Goal: Find specific page/section: Find specific page/section

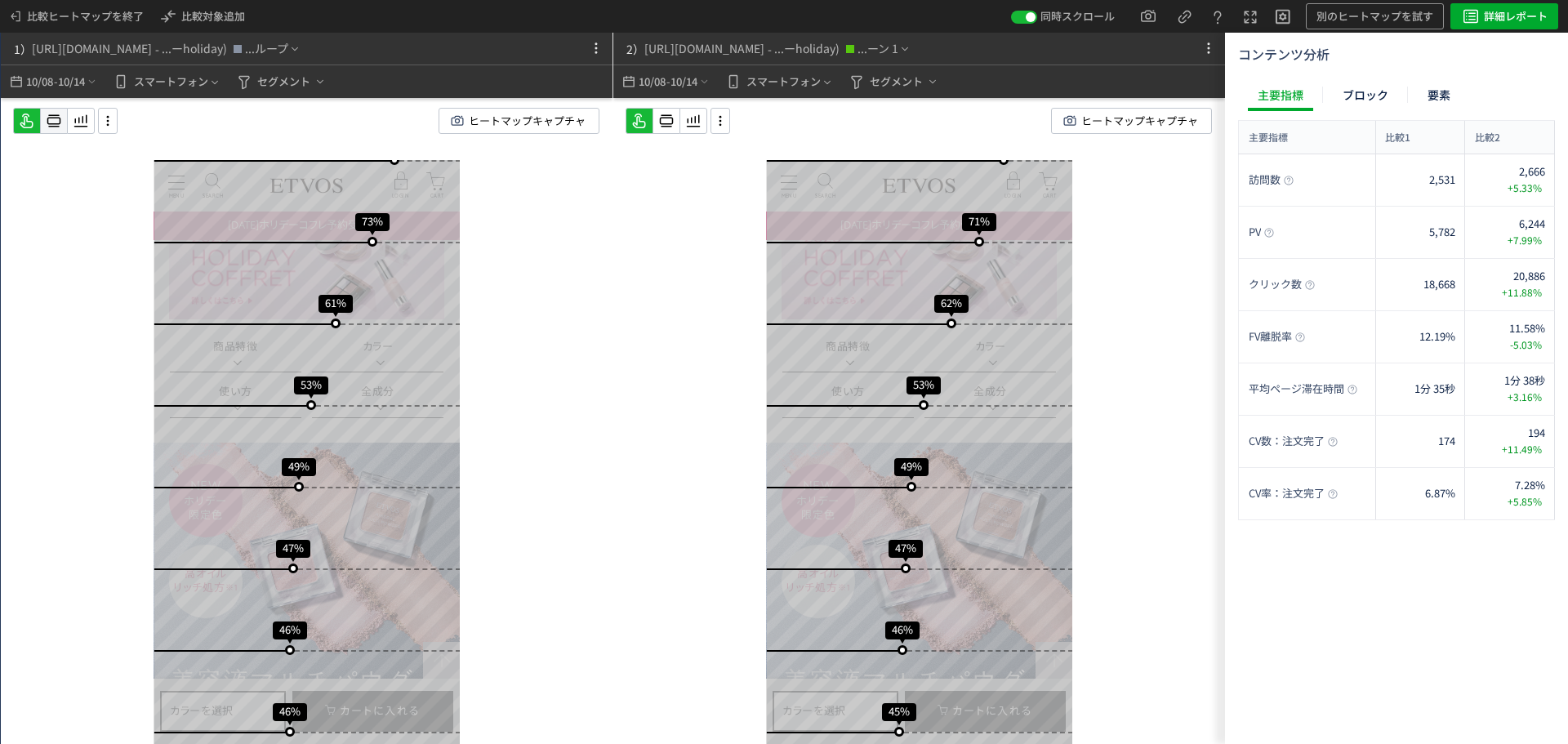
click at [48, 117] on icon at bounding box center [53, 120] width 19 height 19
click at [675, 117] on icon at bounding box center [666, 120] width 19 height 19
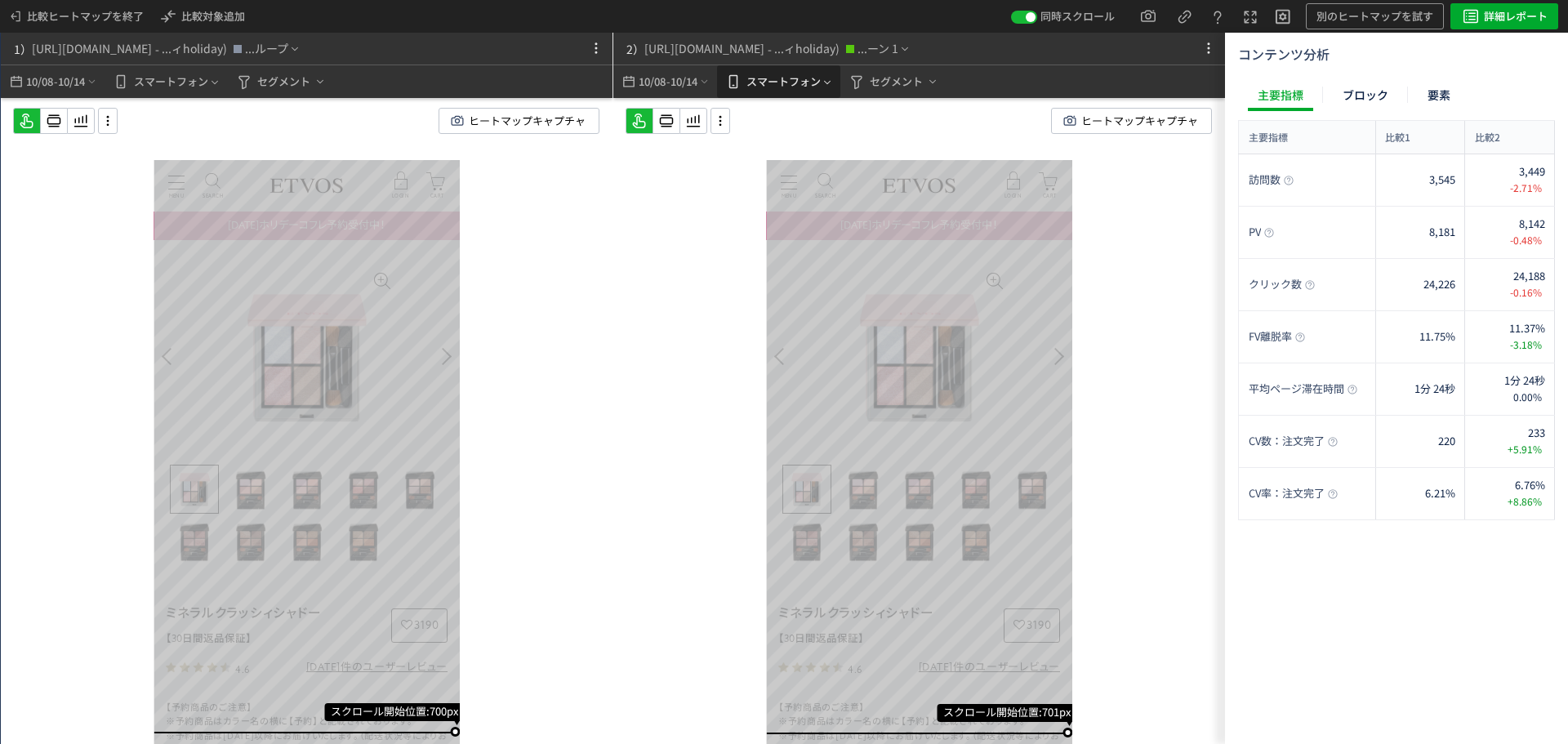
click at [54, 116] on use at bounding box center [54, 121] width 14 height 12
click at [673, 121] on use at bounding box center [667, 121] width 14 height 12
click at [903, 83] on span "セグメント" at bounding box center [896, 81] width 53 height 27
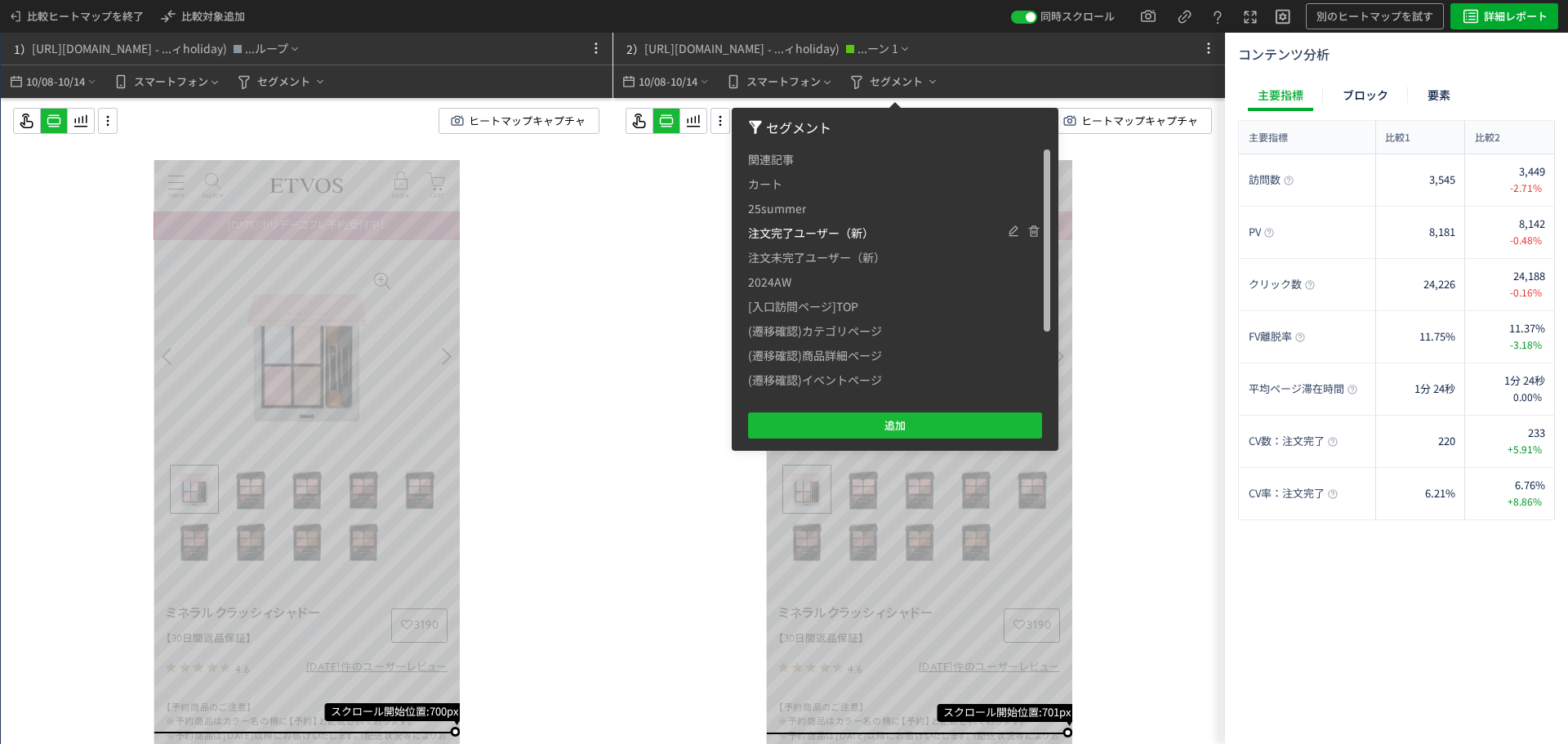
click at [829, 230] on span "注文完了ユーザー（新）" at bounding box center [811, 232] width 126 height 25
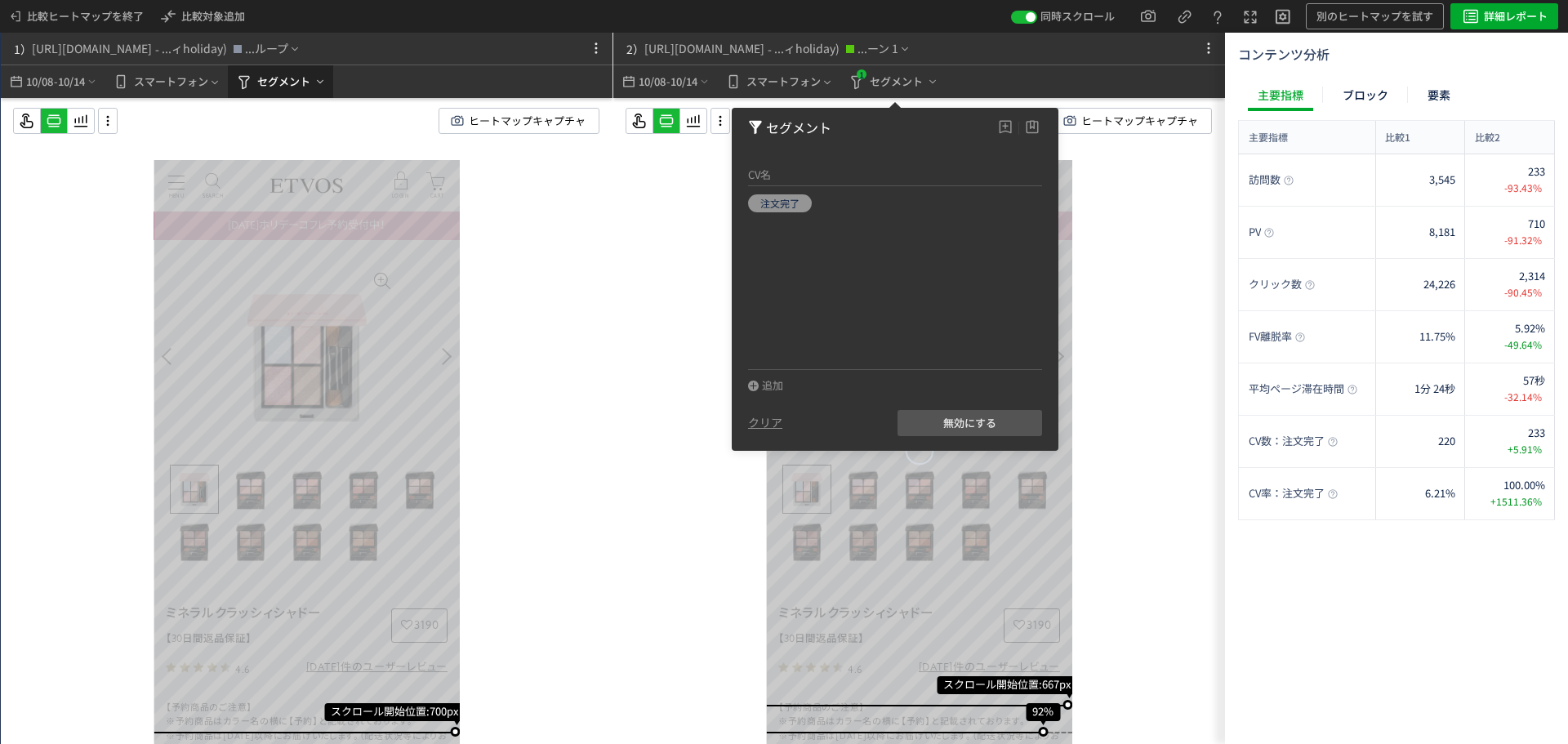
click at [309, 73] on span "セグメント" at bounding box center [283, 81] width 53 height 27
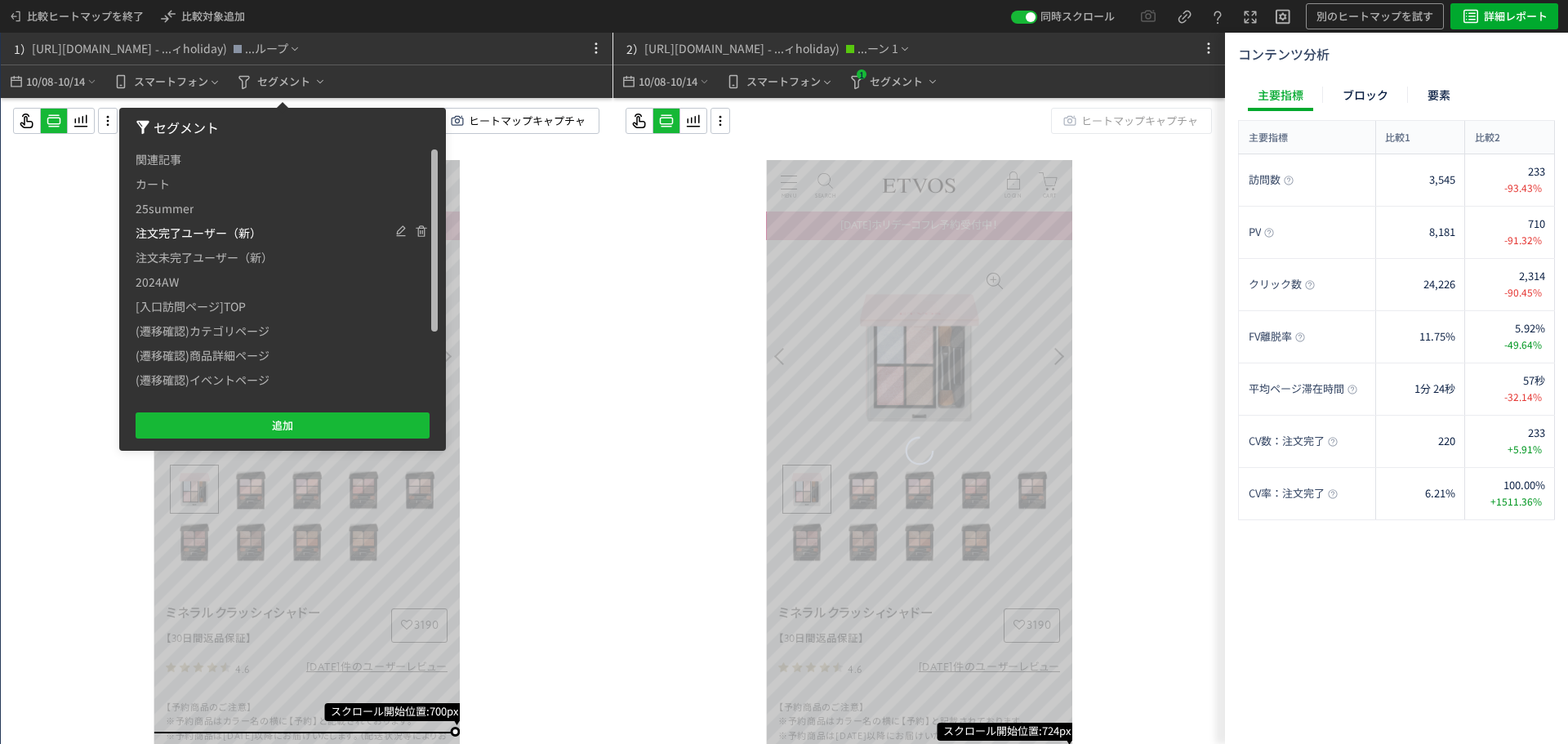
click at [215, 235] on span "注文完了ユーザー（新）" at bounding box center [198, 232] width 126 height 25
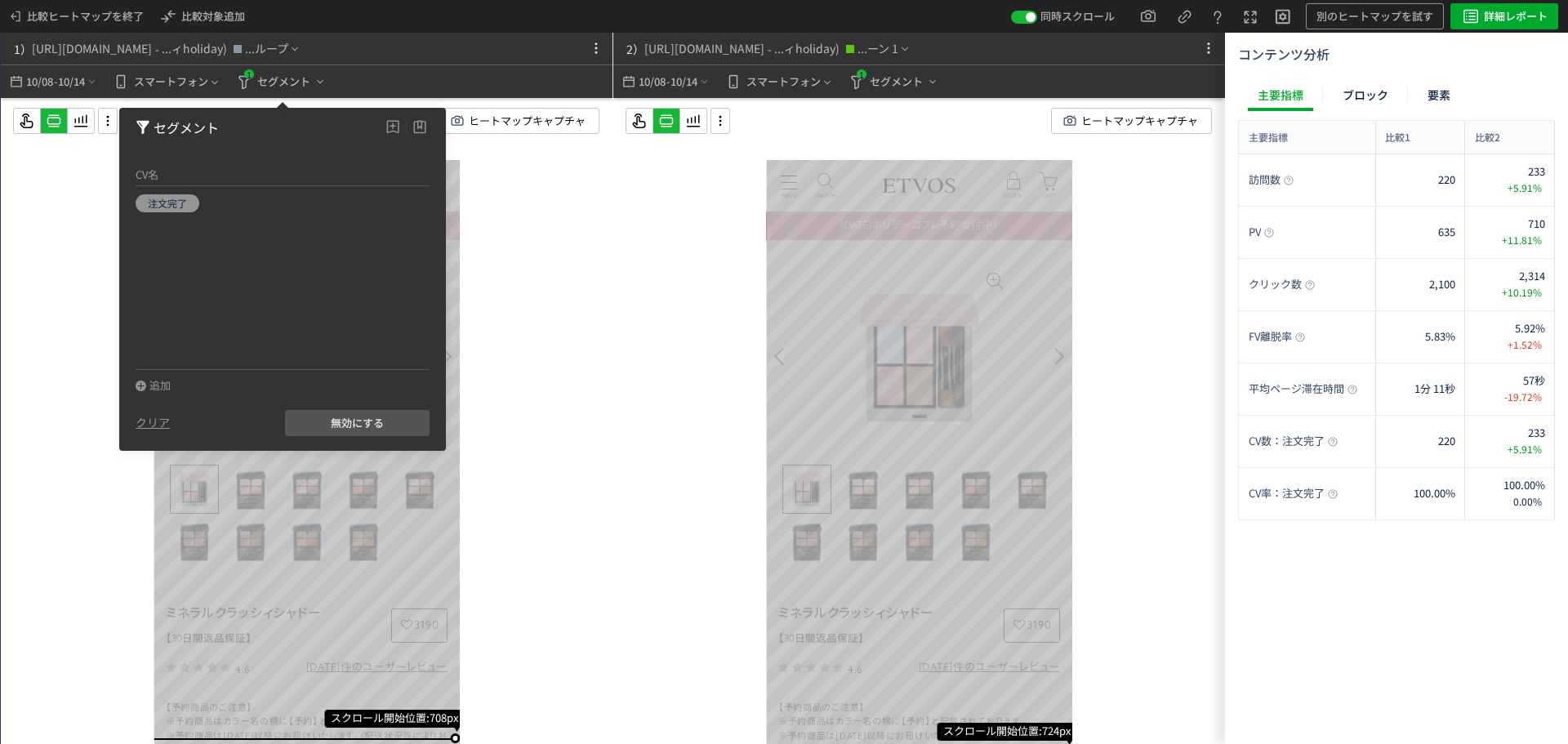
click at [566, 333] on div "スクロール開始位置:708px スクロール到達率 92% スクロール到達率 91% スクロール到達率 90% スクロール到達率 87% スクロール到達率 81…" at bounding box center [306, 453] width 612 height 711
